Goal: Task Accomplishment & Management: Use online tool/utility

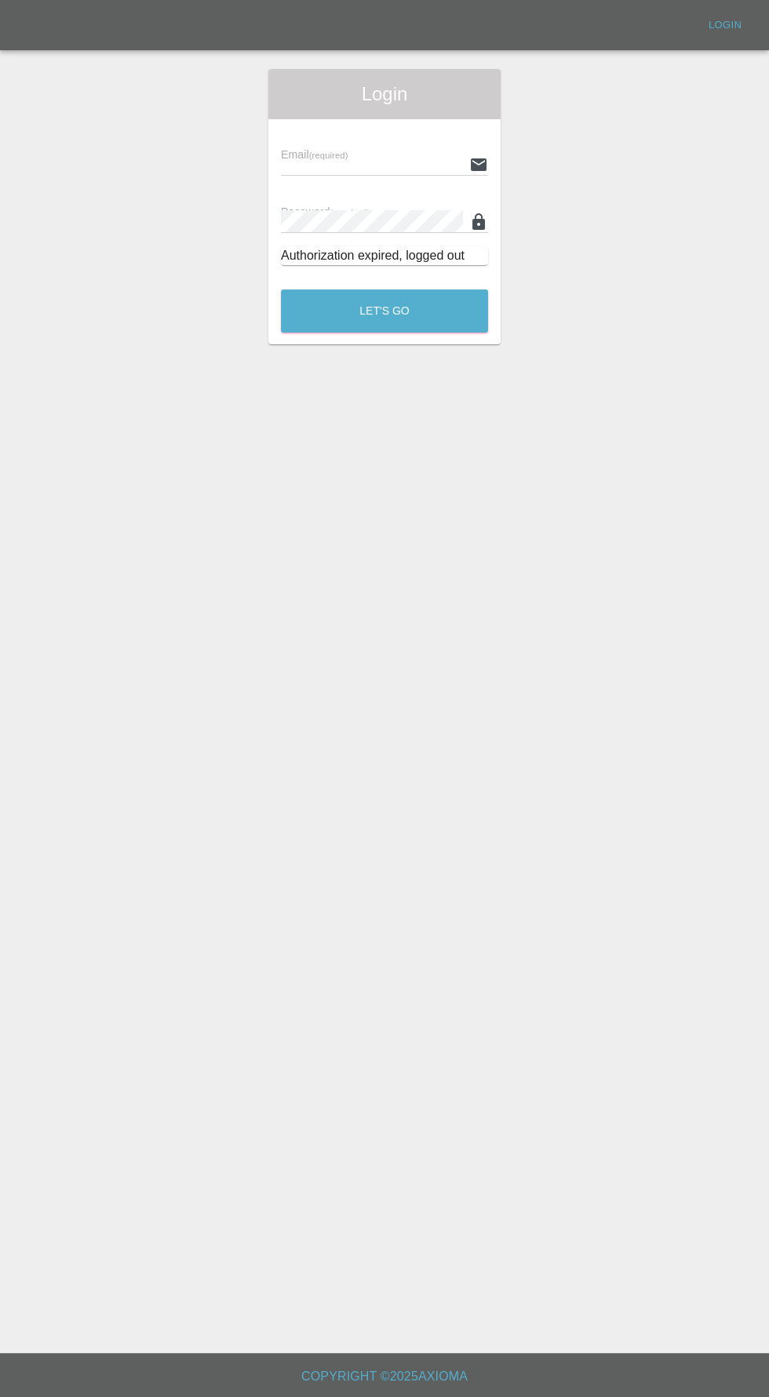
click at [292, 162] on input "text" at bounding box center [372, 164] width 182 height 23
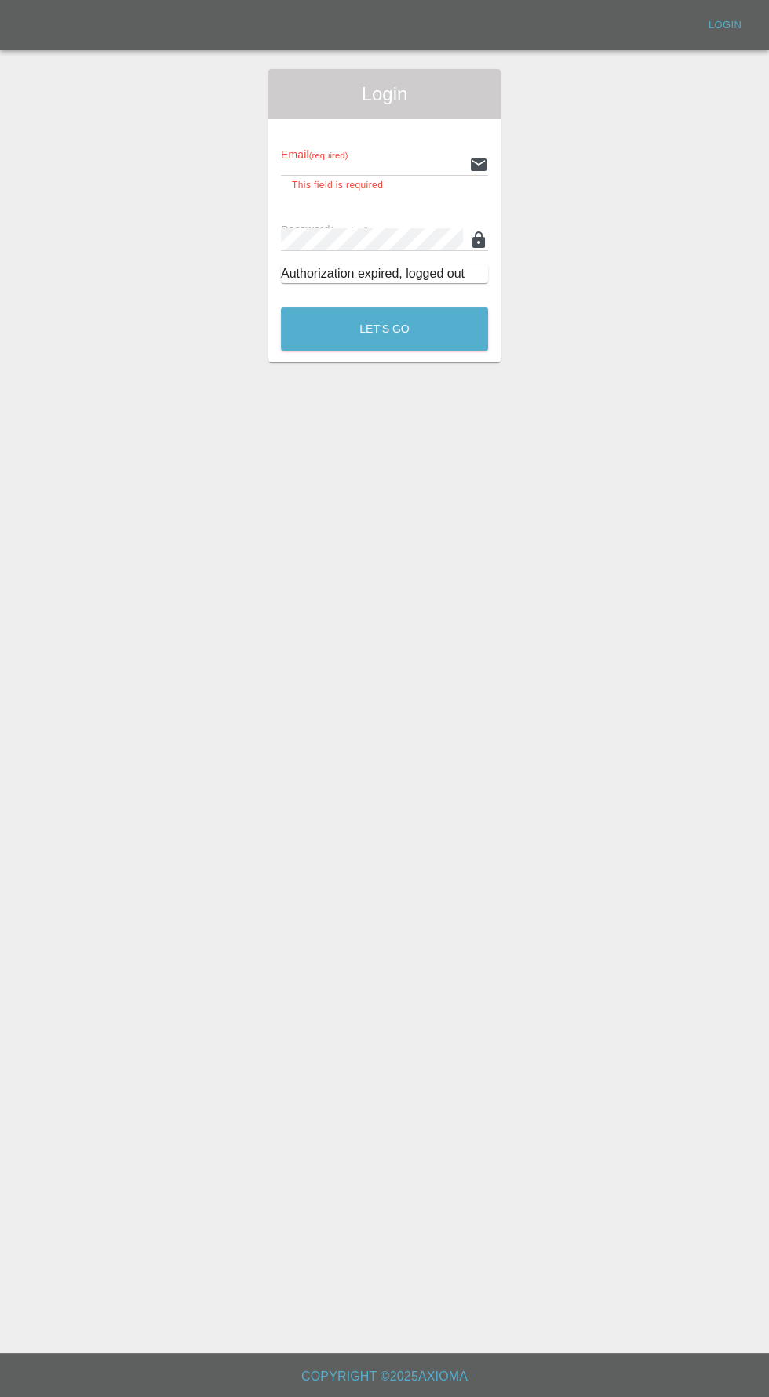
type input "[EMAIL_ADDRESS][DOMAIN_NAME]"
click at [281, 307] on button "Let's Go" at bounding box center [384, 328] width 207 height 43
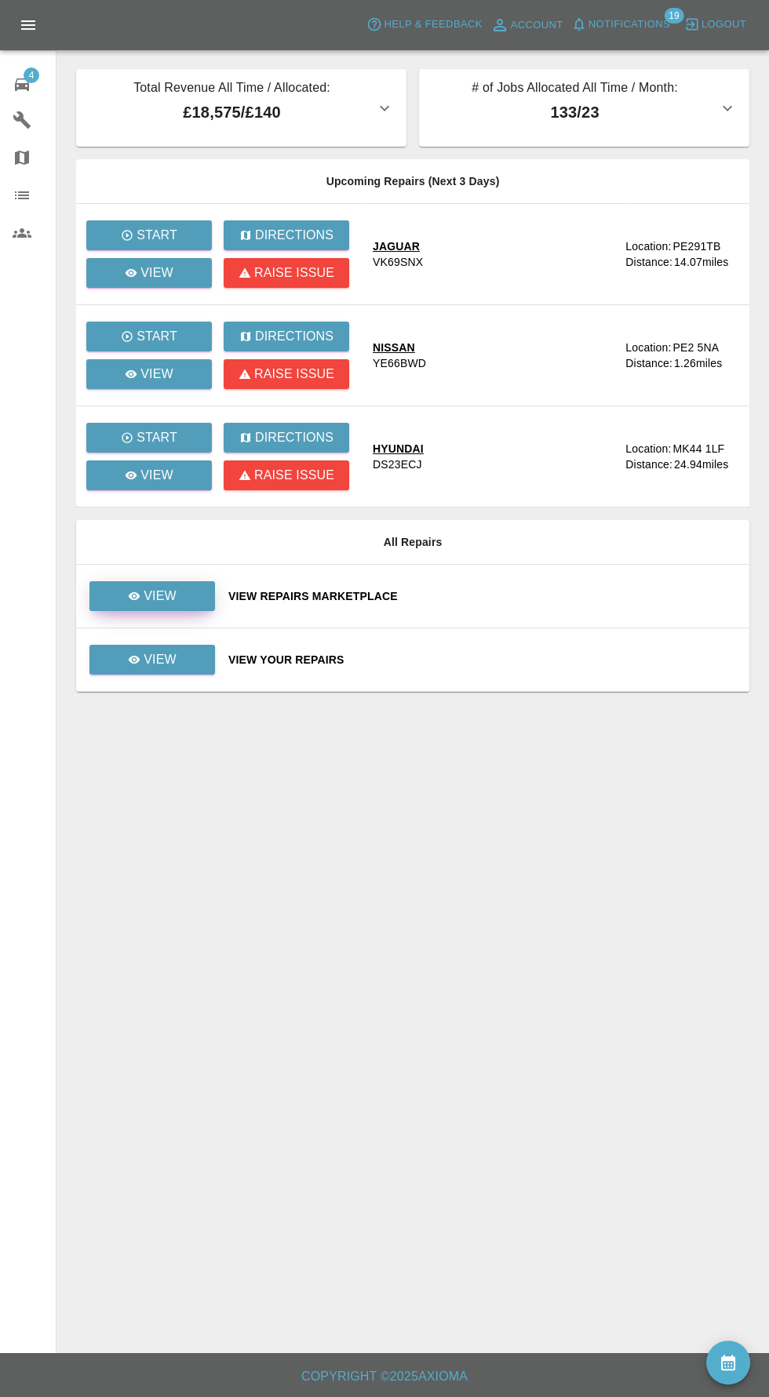
click at [143, 592] on div "View" at bounding box center [152, 596] width 49 height 19
click at [159, 658] on p "View" at bounding box center [160, 659] width 33 height 19
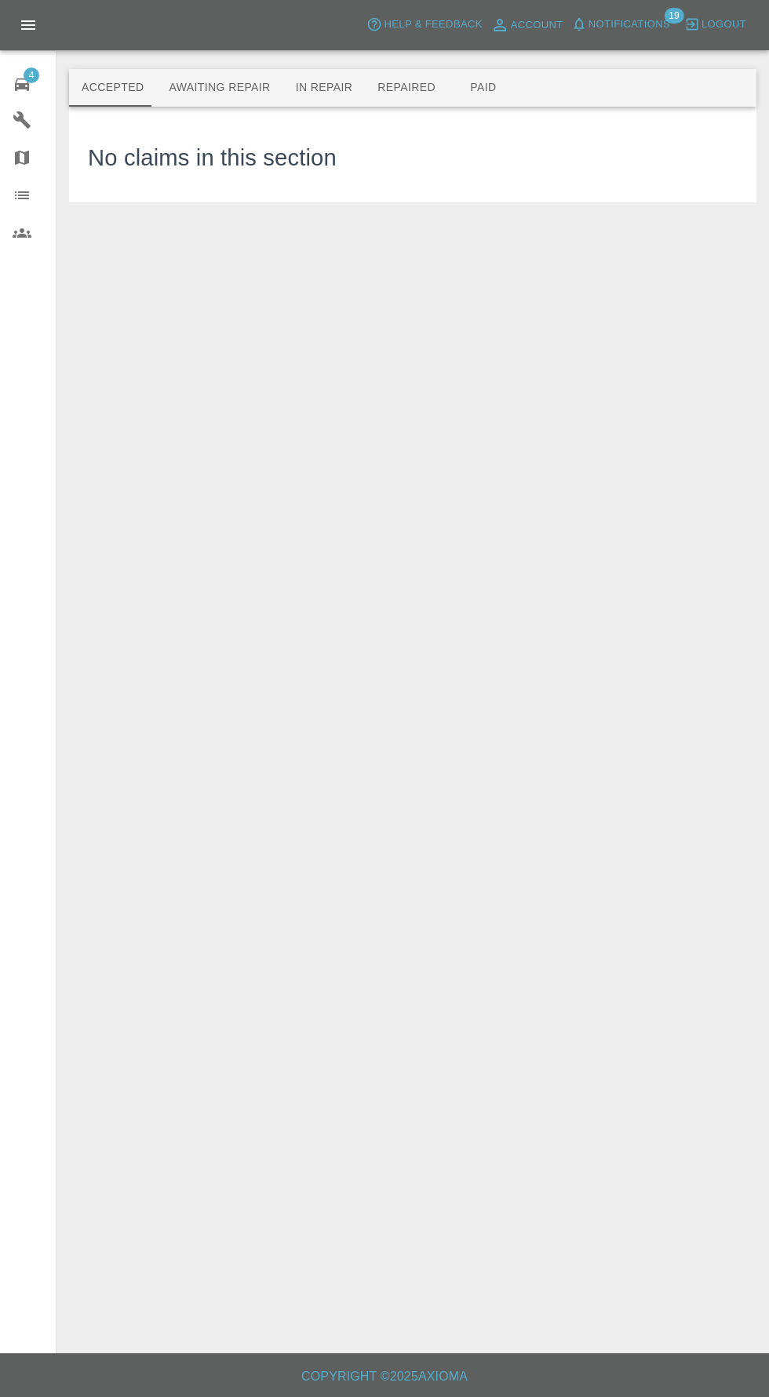
click at [213, 74] on button "Awaiting Repair" at bounding box center [219, 88] width 126 height 38
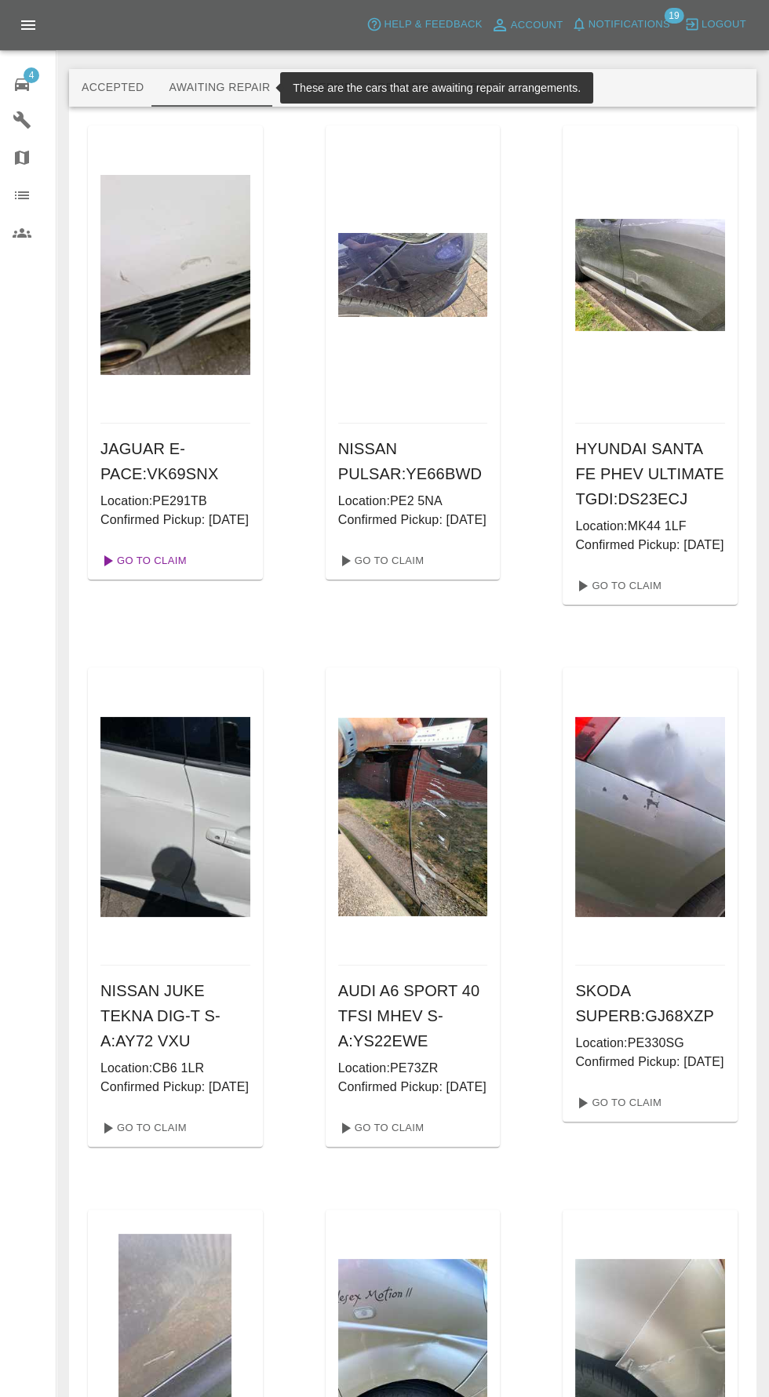
click at [131, 573] on link "Go To Claim" at bounding box center [142, 560] width 96 height 25
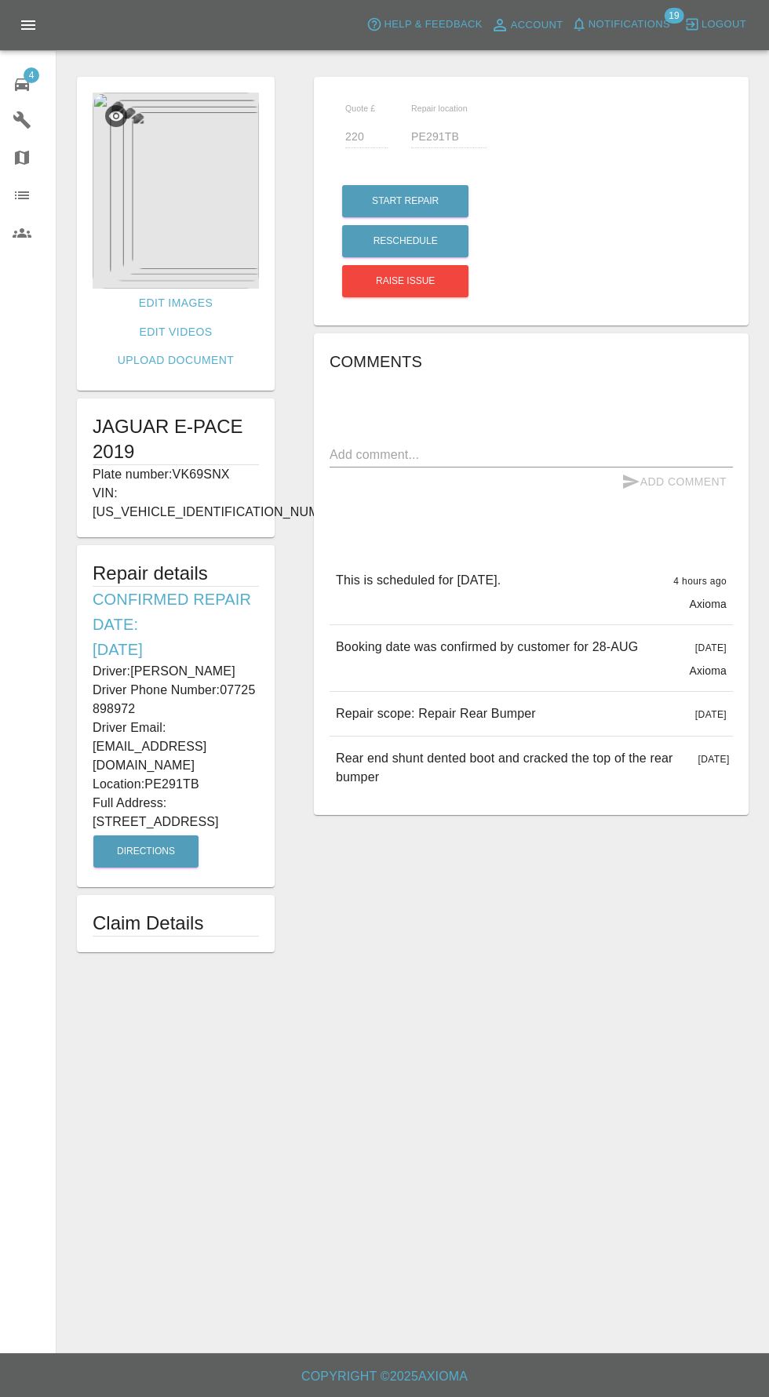
click at [237, 681] on p "Driver Phone Number: [PHONE_NUMBER]" at bounding box center [176, 700] width 166 height 38
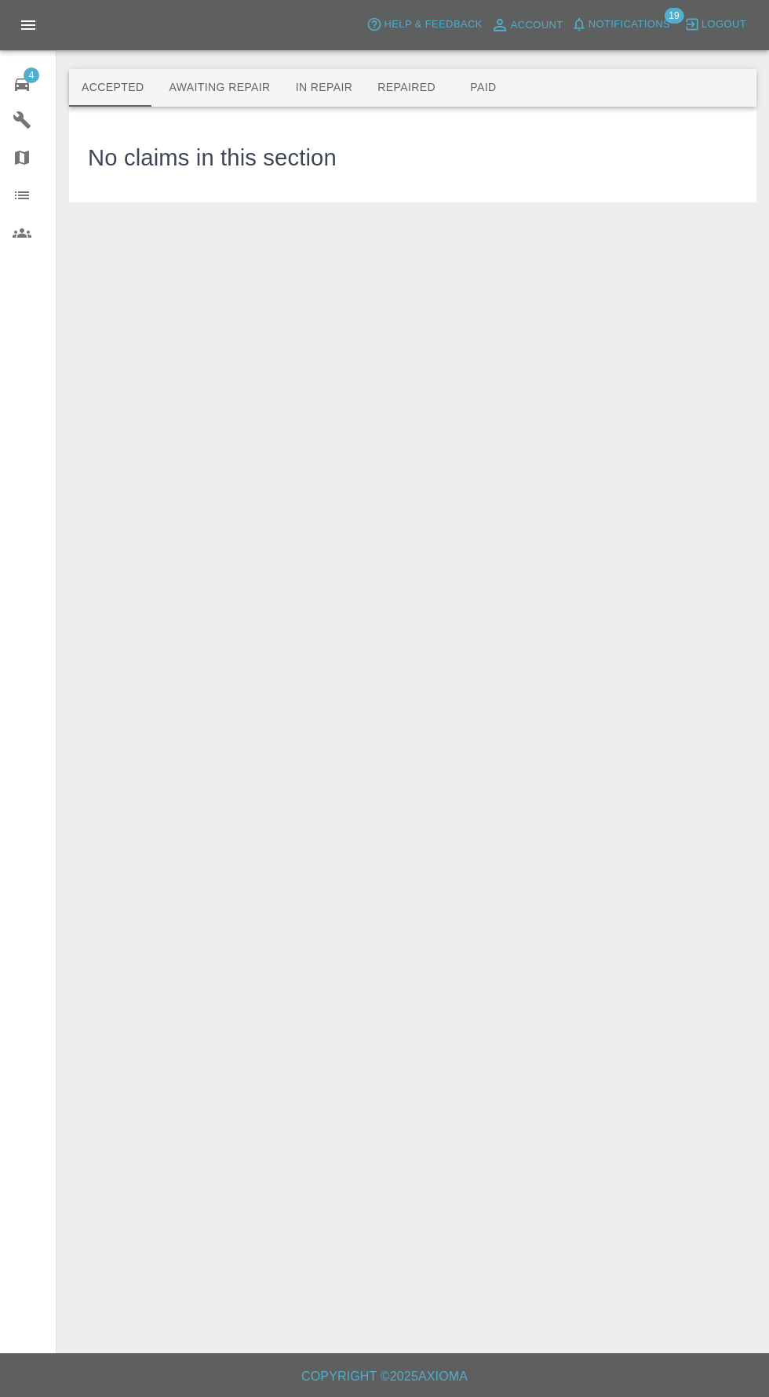
click at [207, 99] on button "Awaiting Repair" at bounding box center [219, 88] width 126 height 38
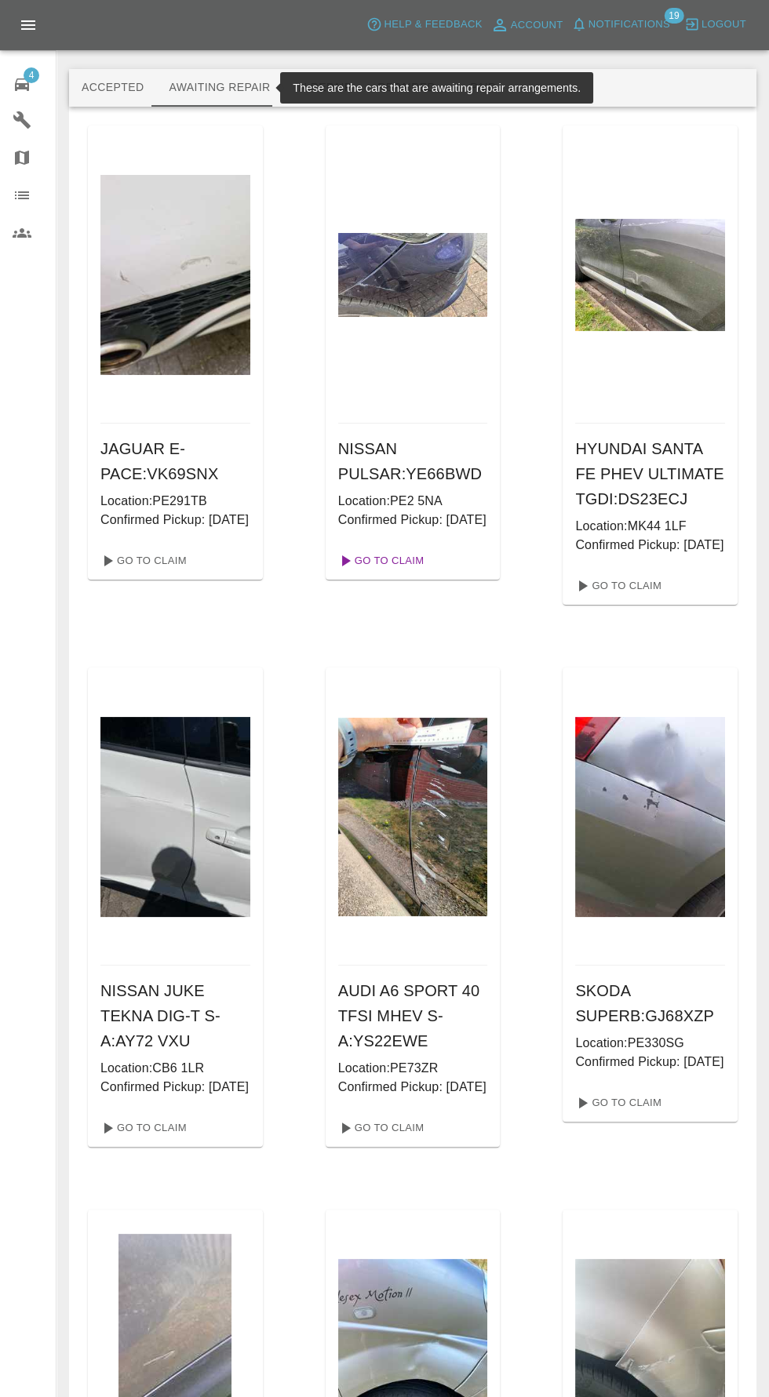
click at [381, 573] on link "Go To Claim" at bounding box center [380, 560] width 96 height 25
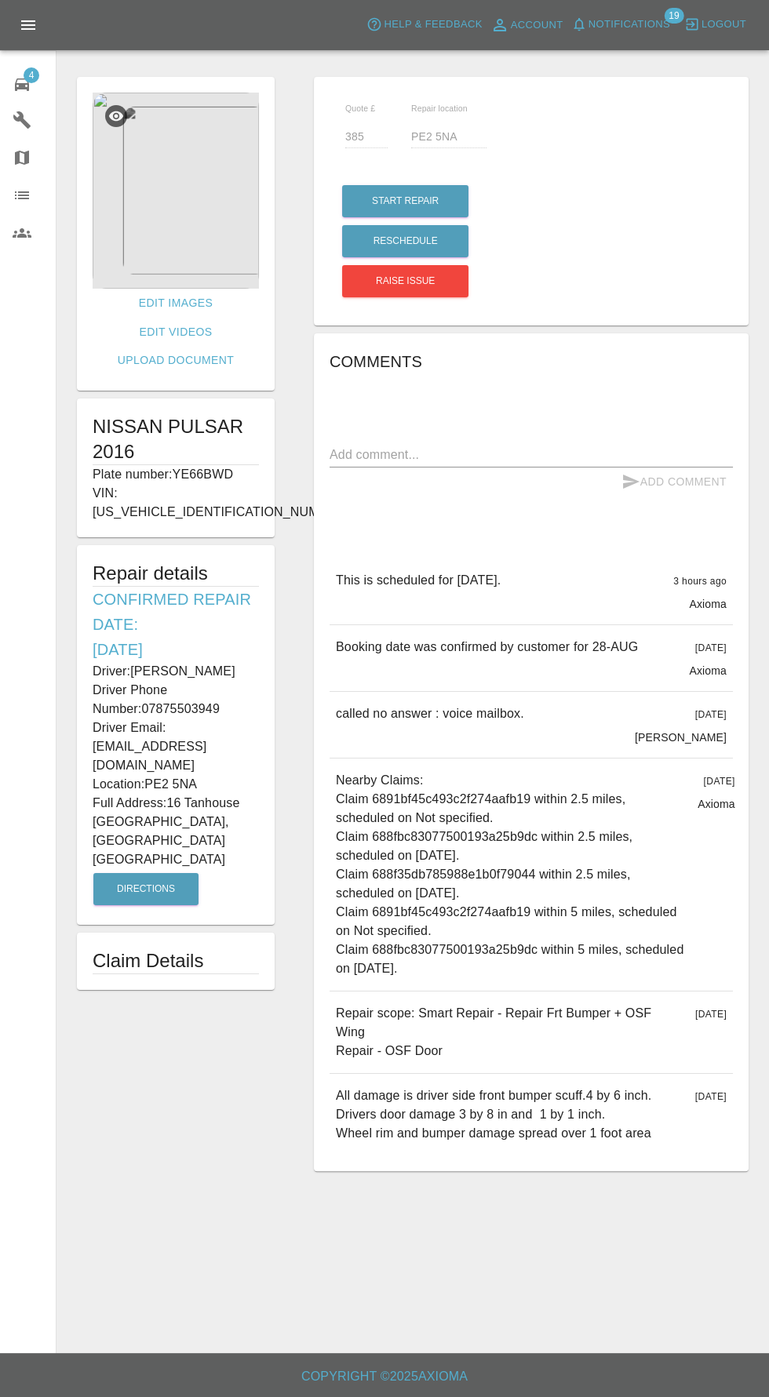
click at [144, 188] on img at bounding box center [176, 191] width 166 height 196
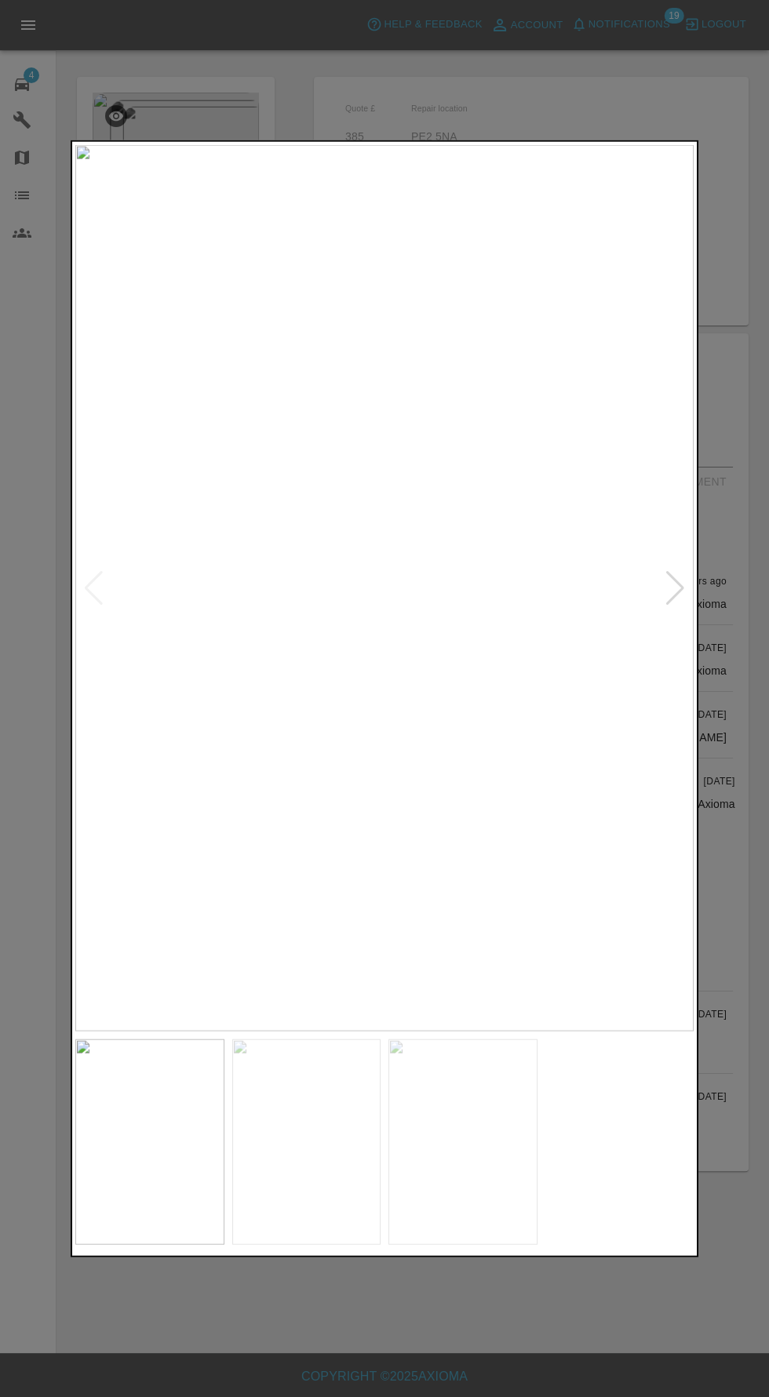
click at [462, 1196] on img at bounding box center [462, 1141] width 149 height 206
click at [41, 596] on div at bounding box center [384, 698] width 769 height 1397
